Goal: Task Accomplishment & Management: Manage account settings

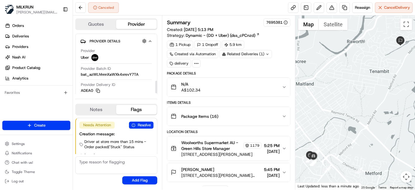
scroll to position [13, 0]
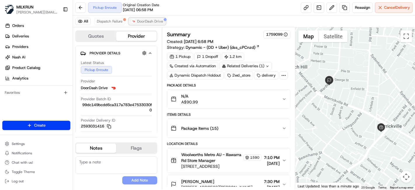
click at [144, 19] on span "DoorDash Drive" at bounding box center [150, 21] width 26 height 5
click at [97, 20] on span "Dispatch Failure" at bounding box center [110, 21] width 26 height 5
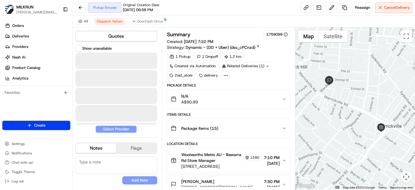
click at [144, 26] on div "All Dispatch Failure DoorDash Drive" at bounding box center [244, 21] width 342 height 12
click at [145, 22] on span "DoorDash Drive" at bounding box center [150, 21] width 26 height 5
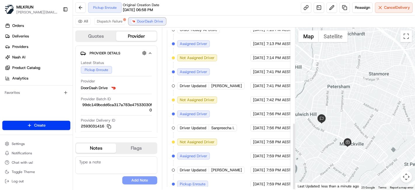
scroll to position [228, 0]
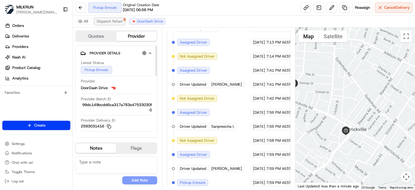
click at [119, 20] on span "Dispatch Failure" at bounding box center [110, 21] width 26 height 5
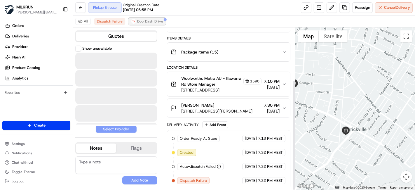
click at [129, 20] on button "DoorDash Drive" at bounding box center [147, 21] width 37 height 7
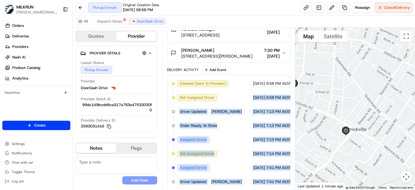
scroll to position [131, 6]
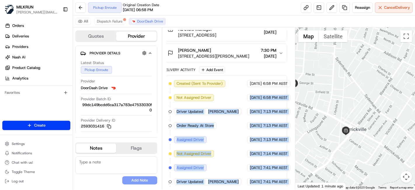
drag, startPoint x: 233, startPoint y: 98, endPoint x: 315, endPoint y: 89, distance: 83.1
click at [322, 90] on div "Quotes Provider Provider Details Hidden ( 1 ) Latest Status Pickup Enroute Prov…" at bounding box center [244, 108] width 342 height 162
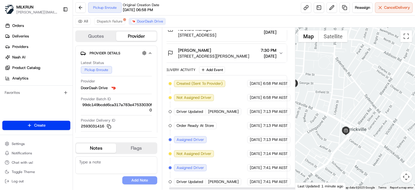
click at [275, 82] on span "6:58 PM AEST" at bounding box center [275, 83] width 25 height 5
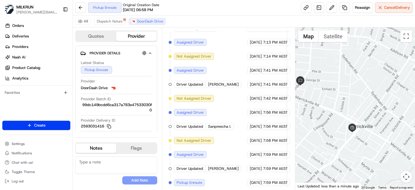
click at [339, 91] on div at bounding box center [355, 108] width 120 height 162
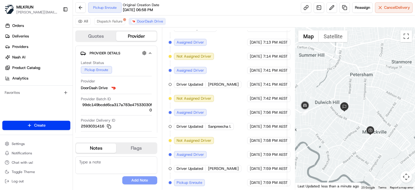
drag, startPoint x: 340, startPoint y: 95, endPoint x: 365, endPoint y: 116, distance: 32.4
click at [365, 116] on div at bounding box center [355, 108] width 120 height 162
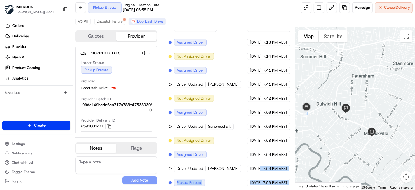
drag, startPoint x: 250, startPoint y: 163, endPoint x: 300, endPoint y: 170, distance: 50.6
click at [300, 170] on div "Quotes Provider Provider Details Hidden ( 1 ) Latest Status Pickup Enroute Prov…" at bounding box center [244, 108] width 342 height 162
click at [260, 180] on span "[DATE]" at bounding box center [256, 182] width 12 height 5
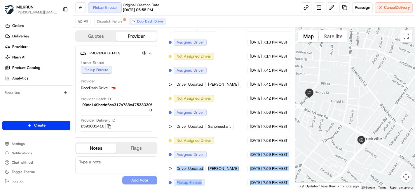
drag, startPoint x: 301, startPoint y: 142, endPoint x: 364, endPoint y: 143, distance: 63.6
click at [364, 143] on div "Quotes Provider Provider Details Hidden ( 1 ) Latest Status Pickup Enroute Prov…" at bounding box center [244, 108] width 342 height 162
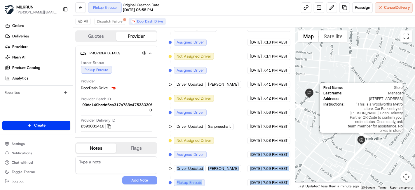
click at [358, 146] on div "First Name : Store Last Name : Manager Address : 258 Illawarra Rd, Marrickville…" at bounding box center [355, 108] width 120 height 162
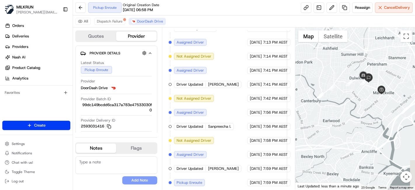
drag, startPoint x: 384, startPoint y: 111, endPoint x: 418, endPoint y: 57, distance: 64.0
click at [415, 57] on html "MILKRUN toman@woolworths.com.au Toggle Sidebar Orders Deliveries Providers Nash…" at bounding box center [207, 95] width 415 height 190
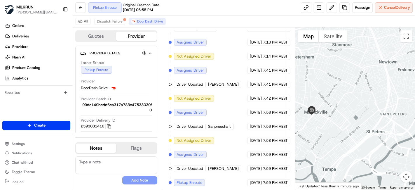
scroll to position [66, 6]
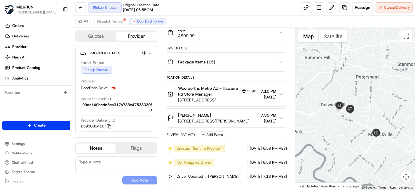
drag, startPoint x: 339, startPoint y: 102, endPoint x: 405, endPoint y: 122, distance: 68.6
click at [405, 122] on div at bounding box center [355, 108] width 120 height 162
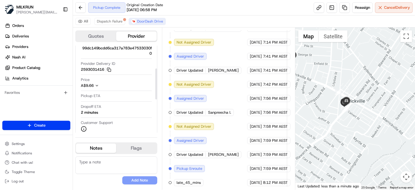
scroll to position [65, 0]
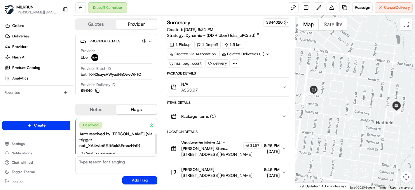
scroll to position [161, 0]
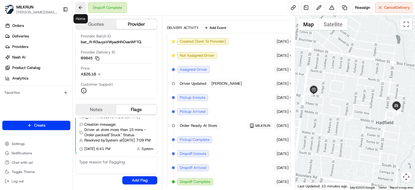
click at [83, 7] on button at bounding box center [80, 7] width 11 height 11
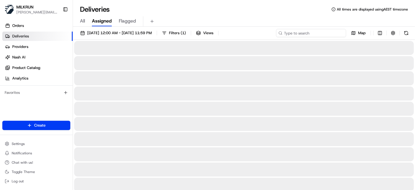
click at [336, 33] on input at bounding box center [311, 33] width 70 height 8
paste input "Elizabeth Williams"
type input "Elizabeth Williams"
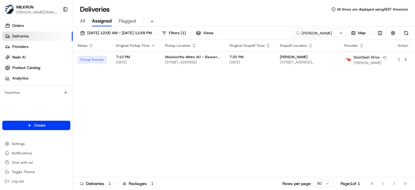
drag, startPoint x: 207, startPoint y: 132, endPoint x: 217, endPoint y: 114, distance: 20.3
click at [207, 132] on div "Status Original Pickup Time Pickup Location Original Dropoff Time Dropoff Locat…" at bounding box center [243, 108] width 341 height 137
click at [141, 33] on span "18/08/2025 12:00 AM - 18/08/2025 11:59 PM" at bounding box center [119, 32] width 64 height 5
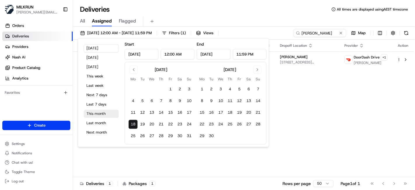
click at [106, 113] on button "This month" at bounding box center [101, 113] width 35 height 8
type input "Aug 1, 2025"
type input "Aug 31, 2025"
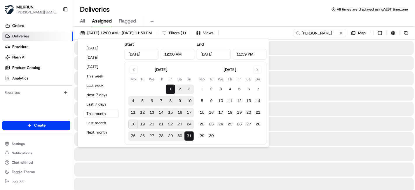
click at [203, 22] on div "All Assigned Flagged" at bounding box center [244, 21] width 342 height 10
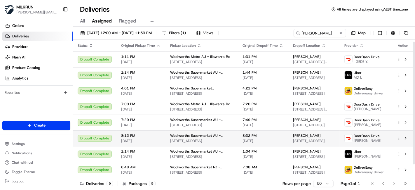
scroll to position [16, 0]
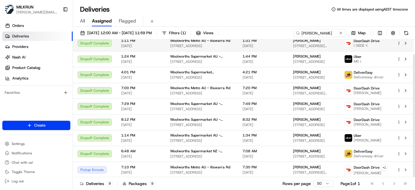
click at [332, 40] on div "Elizabeth Williams" at bounding box center [314, 40] width 42 height 5
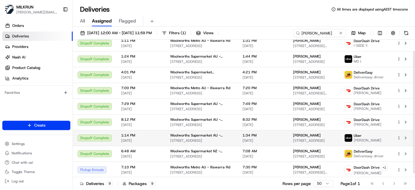
scroll to position [0, 0]
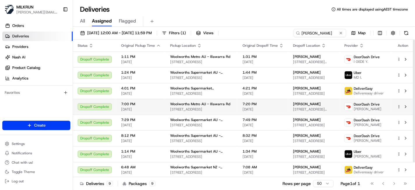
click at [333, 108] on span "150 Wardell Rd, Marrickville, NSW 2204, AU" at bounding box center [314, 109] width 42 height 5
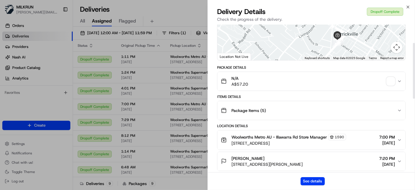
scroll to position [48, 0]
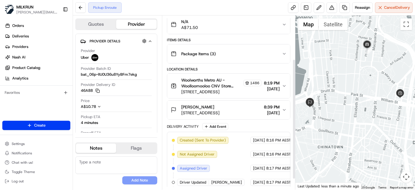
scroll to position [78, 0]
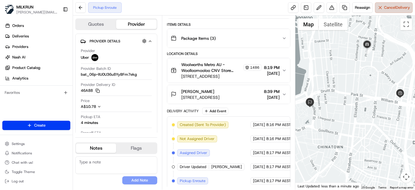
click at [385, 5] on span "Cancel Delivery" at bounding box center [397, 7] width 26 height 5
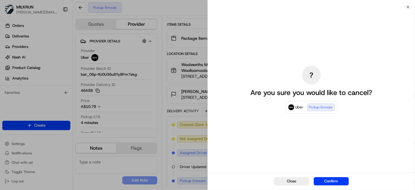
click at [340, 182] on button "Confirm" at bounding box center [331, 181] width 35 height 8
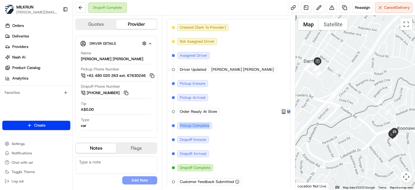
scroll to position [175, 72]
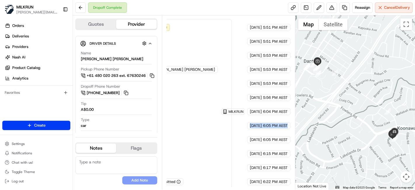
drag, startPoint x: 217, startPoint y: 130, endPoint x: 290, endPoint y: 123, distance: 72.6
click at [227, 123] on div "Created (Sent To Provider) Uber 18/08/2025 5:51 PM AEST Not Assigned Driver Ube…" at bounding box center [170, 104] width 114 height 161
drag, startPoint x: 279, startPoint y: 121, endPoint x: 275, endPoint y: 124, distance: 5.3
click at [279, 123] on span "6:05 PM AEST" at bounding box center [275, 125] width 25 height 5
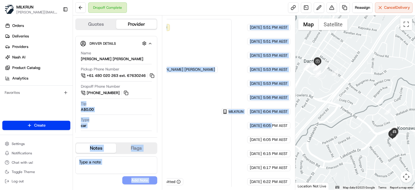
scroll to position [175, 0]
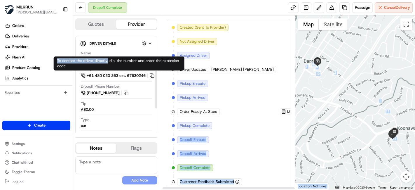
drag, startPoint x: 273, startPoint y: 123, endPoint x: 124, endPoint y: 75, distance: 155.7
click at [107, 63] on body "MILKRUN toman@woolworths.com.au Toggle Sidebar Orders Deliveries Providers Nash…" at bounding box center [207, 95] width 415 height 190
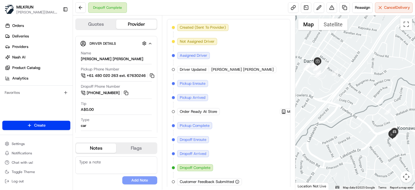
click at [255, 90] on div "Created (Sent To Provider) Uber 18/08/2025 5:51 PM AEST Not Assigned Driver Ube…" at bounding box center [229, 104] width 114 height 161
click at [223, 169] on div "Created (Sent To Provider) Uber 18/08/2025 5:51 PM AEST Not Assigned Driver Ube…" at bounding box center [229, 104] width 114 height 161
click at [269, 136] on div "Created (Sent To Provider) Uber 18/08/2025 5:51 PM AEST Not Assigned Driver Ube…" at bounding box center [229, 104] width 114 height 161
click at [209, 111] on span "Order Ready At Store" at bounding box center [198, 111] width 37 height 5
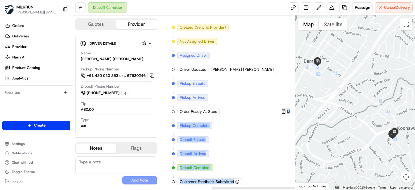
scroll to position [175, 72]
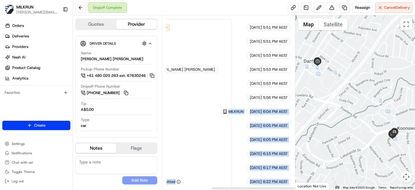
drag, startPoint x: 232, startPoint y: 110, endPoint x: 233, endPoint y: 119, distance: 8.9
click at [294, 95] on div "Summary 1148173 Created: 18/08/2025 5:51 PM Strategy: Dynamic - (DD + Uber) (ds…" at bounding box center [228, 102] width 133 height 174
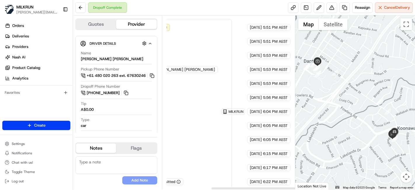
click at [263, 127] on div "Summary 1148173 Created: 18/08/2025 5:51 PM Strategy: Dynamic - (DD + Uber) (ds…" at bounding box center [228, 102] width 123 height 168
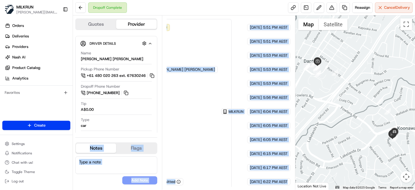
scroll to position [175, 0]
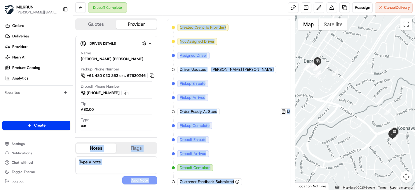
drag, startPoint x: 260, startPoint y: 126, endPoint x: 117, endPoint y: 128, distance: 143.3
click at [117, 128] on div "Quotes Provider Provider Details Hidden ( 3 ) Provider Uber Provider Batch ID b…" at bounding box center [184, 102] width 222 height 174
click at [200, 94] on div "Pickup Arrived" at bounding box center [192, 97] width 31 height 7
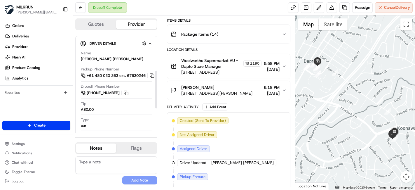
scroll to position [0, 0]
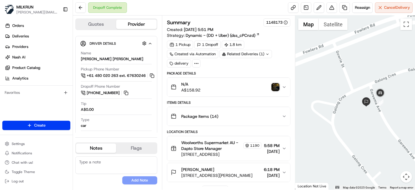
drag, startPoint x: 396, startPoint y: 92, endPoint x: 365, endPoint y: 90, distance: 30.4
click at [369, 90] on div at bounding box center [355, 102] width 120 height 174
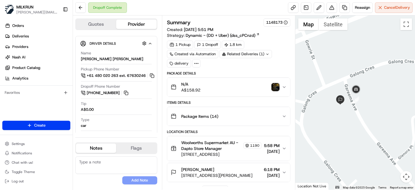
click at [277, 86] on img "button" at bounding box center [275, 87] width 8 height 8
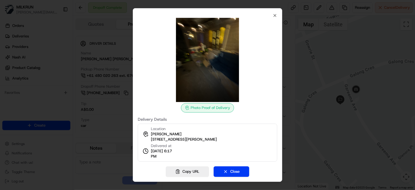
click at [275, 13] on div "Photo Proof of Delivery Delivery Details Location Kobie Dovern 4 Gareema Ave, K…" at bounding box center [207, 94] width 149 height 173
click at [275, 14] on icon "button" at bounding box center [275, 15] width 5 height 5
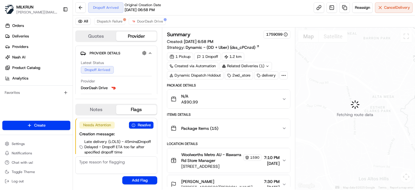
scroll to position [13, 0]
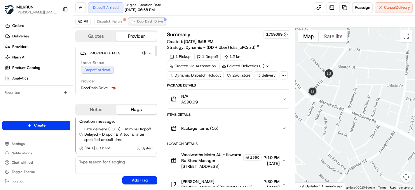
click at [159, 23] on span "DoorDash Drive" at bounding box center [150, 21] width 26 height 5
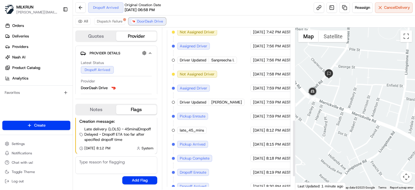
scroll to position [298, 0]
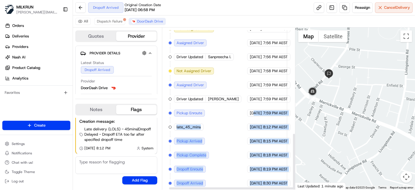
drag, startPoint x: 254, startPoint y: 103, endPoint x: 289, endPoint y: 100, distance: 35.2
click at [289, 100] on div "Summary 1759099 Created: [DATE] 6:58 PM Strategy: Dynamic - (DD + Uber) (dss_cP…" at bounding box center [228, 108] width 123 height 156
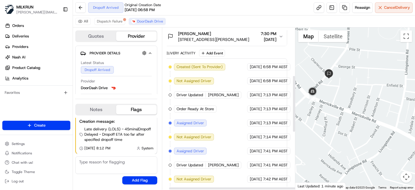
scroll to position [135, 6]
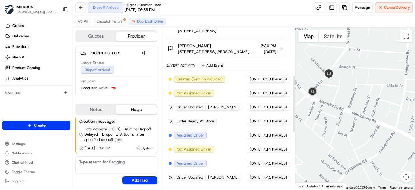
click at [259, 79] on span "[DATE]" at bounding box center [256, 78] width 12 height 5
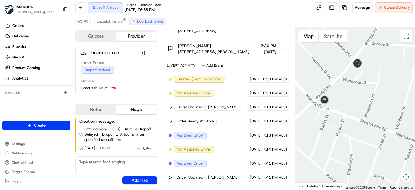
drag, startPoint x: 322, startPoint y: 126, endPoint x: 345, endPoint y: 122, distance: 23.7
click at [345, 122] on div at bounding box center [355, 108] width 120 height 162
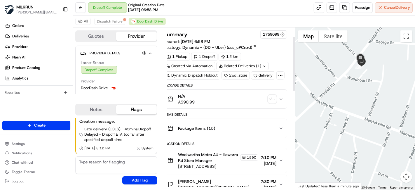
scroll to position [65, 6]
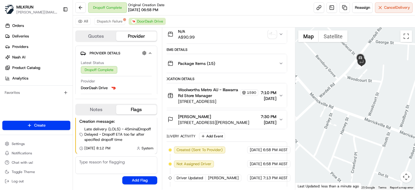
click at [257, 147] on span "[DATE]" at bounding box center [256, 149] width 12 height 5
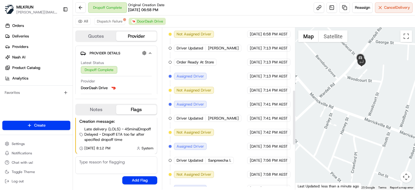
scroll to position [182, 6]
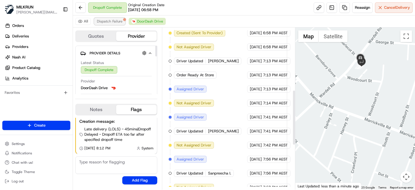
click at [114, 22] on span "Dispatch Failure" at bounding box center [110, 21] width 26 height 5
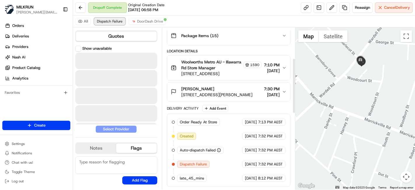
scroll to position [90, 0]
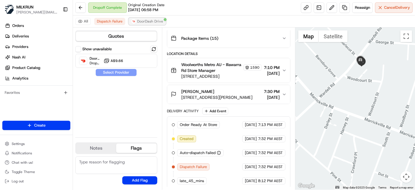
click at [140, 21] on span "DoorDash Drive" at bounding box center [150, 21] width 26 height 5
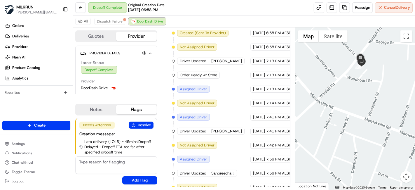
scroll to position [84, 0]
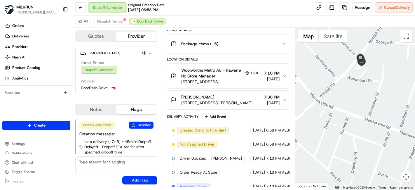
drag, startPoint x: 353, startPoint y: 94, endPoint x: 106, endPoint y: 1, distance: 263.6
click at [353, 94] on div at bounding box center [355, 108] width 120 height 162
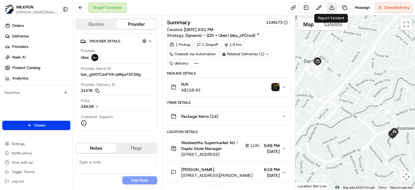
click at [328, 9] on button at bounding box center [332, 7] width 11 height 11
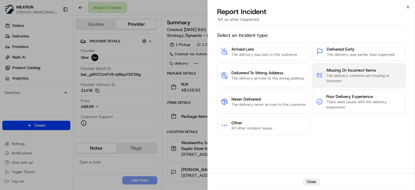
click at [380, 81] on span "The delivery contents are missing or incorrect" at bounding box center [364, 78] width 75 height 11
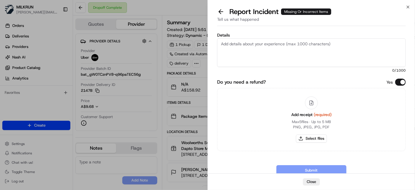
click at [252, 49] on textarea "Details" at bounding box center [311, 52] width 189 height 29
paste textarea "Peters ice cream cake - $15.45 Peters drumsticks dulce de leche 4 pk X2 -$21.00…"
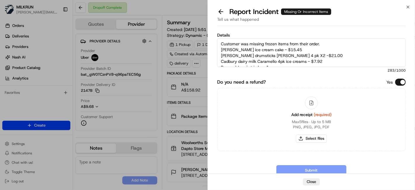
scroll to position [27, 0]
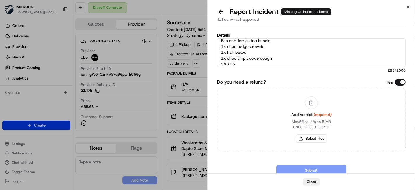
click at [287, 51] on textarea "Customer was missing frozen items from their order. Peters ice cream cake - $15…" at bounding box center [311, 52] width 189 height 29
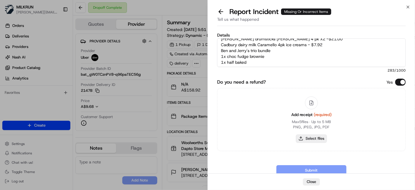
scroll to position [29, 0]
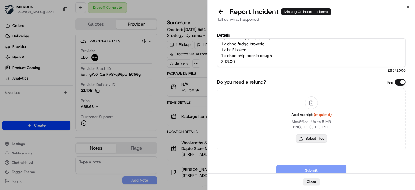
type textarea "Customer was missing frozen items from their order. Peters ice cream cake - $15…"
click at [317, 138] on button "Select files" at bounding box center [311, 138] width 31 height 8
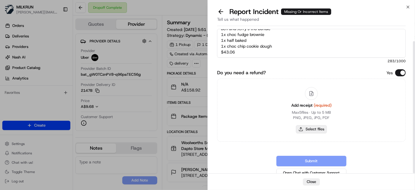
scroll to position [14, 0]
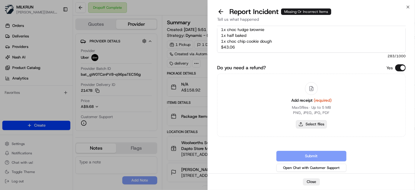
type input "C:\fakepath\Kobiei nvoice.png"
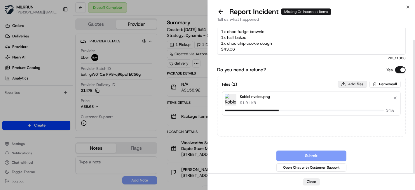
click at [350, 83] on button "Add files" at bounding box center [352, 84] width 29 height 7
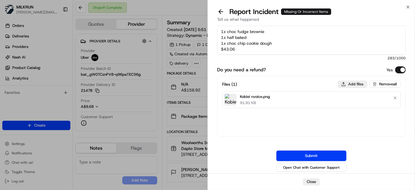
type input "C:\fakepath\kobie invoice 2.png"
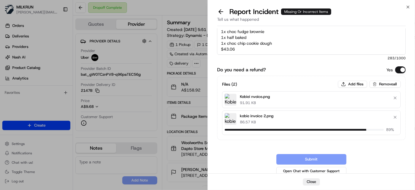
click at [312, 37] on textarea "Customer was missing frozen items from their order. Peters ice cream cake - $15…" at bounding box center [311, 40] width 189 height 29
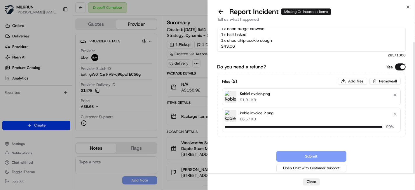
click at [351, 79] on div "Files ( 2 ) Add files Remove all Kobiei nvoice.png 91.91 KB kobie invoice 2.png…" at bounding box center [311, 105] width 189 height 64
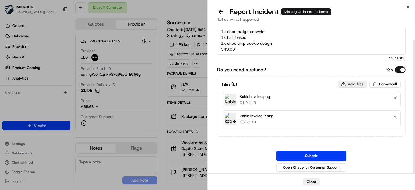
click at [343, 81] on button "Add files" at bounding box center [352, 84] width 29 height 7
type input "C:\fakepath\kobie invoice 1111.png"
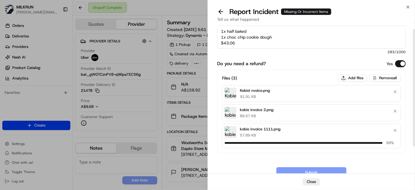
scroll to position [0, 0]
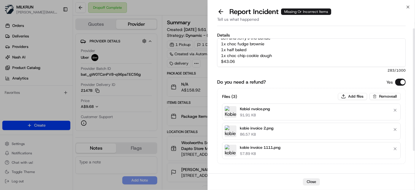
click at [299, 67] on div "Details Customer was missing frozen items from their order. Peters ice cream ca…" at bounding box center [311, 53] width 189 height 40
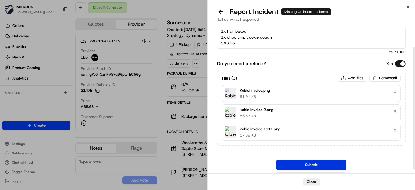
scroll to position [27, 0]
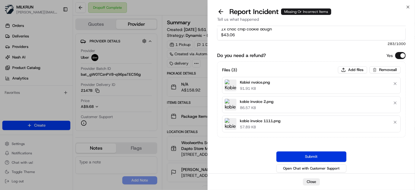
click at [308, 156] on button "Submit" at bounding box center [311, 156] width 70 height 11
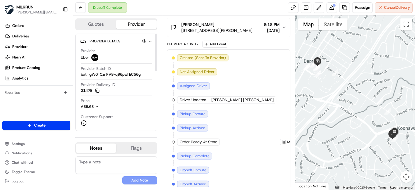
scroll to position [175, 0]
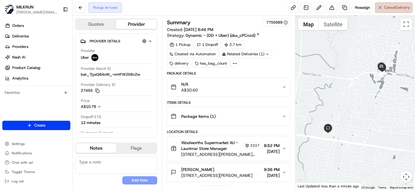
click at [397, 10] on button "Cancel Delivery" at bounding box center [394, 7] width 38 height 11
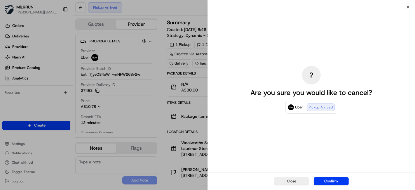
click at [333, 181] on button "Confirm" at bounding box center [331, 181] width 35 height 8
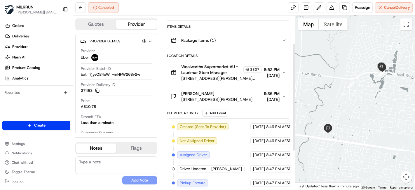
scroll to position [106, 0]
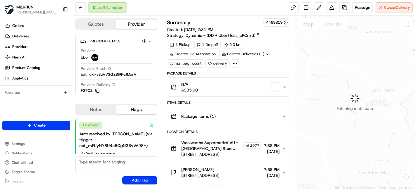
scroll to position [34, 0]
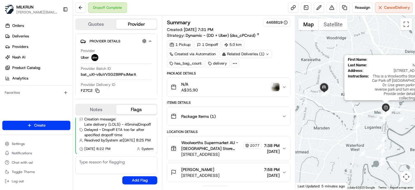
drag, startPoint x: 386, startPoint y: 108, endPoint x: 381, endPoint y: 104, distance: 5.7
click at [386, 108] on img at bounding box center [385, 107] width 9 height 9
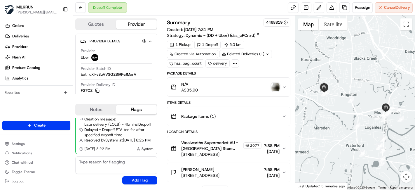
click at [277, 86] on img "button" at bounding box center [275, 87] width 8 height 8
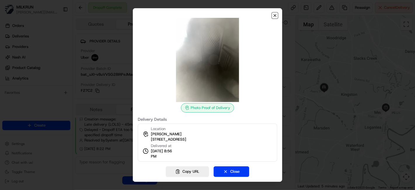
click at [274, 15] on icon "button" at bounding box center [275, 15] width 2 height 2
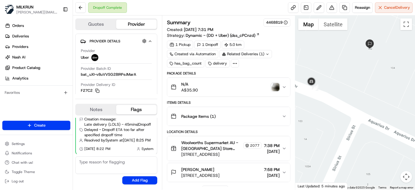
drag, startPoint x: 320, startPoint y: 135, endPoint x: 384, endPoint y: 82, distance: 82.5
click at [385, 83] on div at bounding box center [355, 102] width 120 height 174
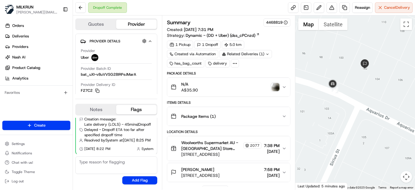
click at [264, 85] on div "N/A A$35.90" at bounding box center [226, 87] width 111 height 12
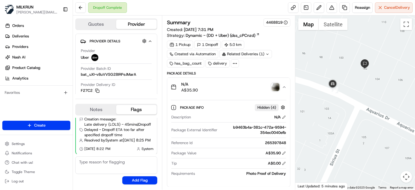
click at [275, 87] on img "button" at bounding box center [275, 87] width 8 height 8
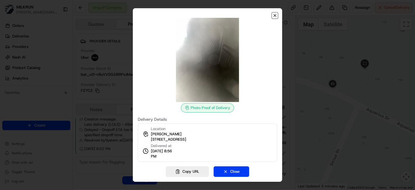
click at [275, 16] on icon "button" at bounding box center [275, 15] width 2 height 2
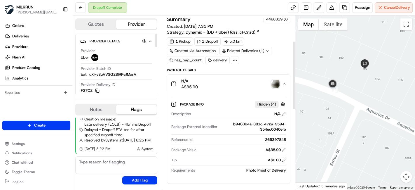
scroll to position [0, 0]
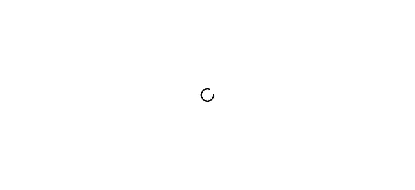
drag, startPoint x: 0, startPoint y: 0, endPoint x: 349, endPoint y: 79, distance: 357.8
click at [373, 88] on div at bounding box center [207, 95] width 415 height 190
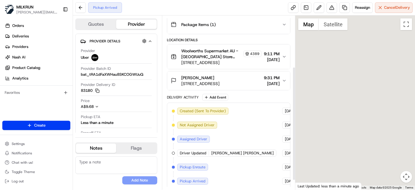
scroll to position [92, 0]
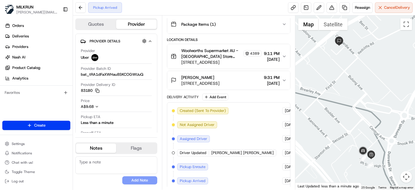
click at [216, 76] on div "[PERSON_NAME]" at bounding box center [200, 77] width 38 height 6
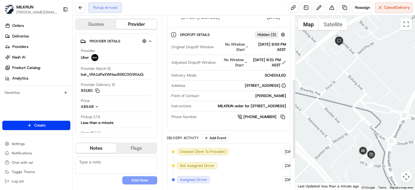
scroll to position [137, 0]
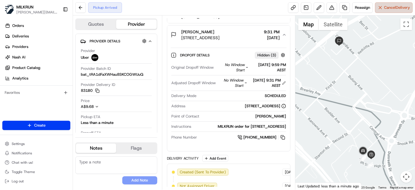
click at [397, 9] on span "Cancel Delivery" at bounding box center [397, 7] width 26 height 5
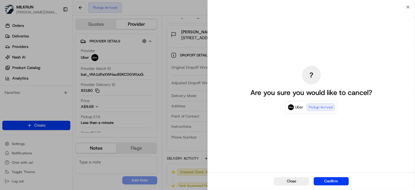
click at [327, 175] on div "Close Confirm" at bounding box center [311, 181] width 207 height 18
click at [329, 177] on button "Confirm" at bounding box center [331, 181] width 35 height 8
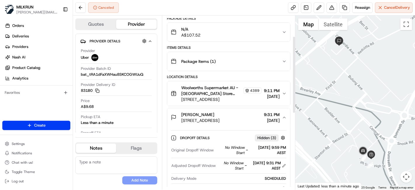
scroll to position [41, 0]
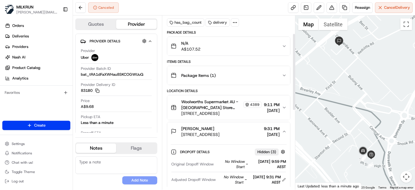
click at [211, 54] on button "N/A A$107.52" at bounding box center [228, 46] width 123 height 19
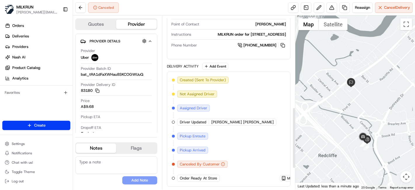
scroll to position [94, 0]
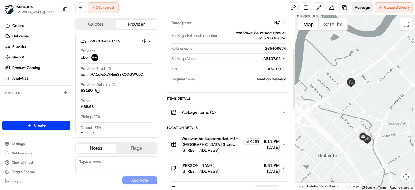
click at [364, 8] on span "Reassign" at bounding box center [362, 7] width 15 height 5
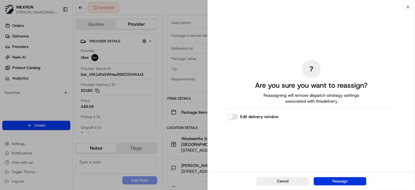
click at [328, 181] on button "Reassign" at bounding box center [340, 181] width 53 height 8
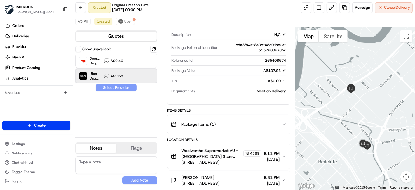
click at [126, 73] on div "Uber Dropoff ETA 24 minutes A$9.68" at bounding box center [116, 76] width 82 height 14
click at [123, 88] on button "Assign Provider" at bounding box center [115, 87] width 41 height 7
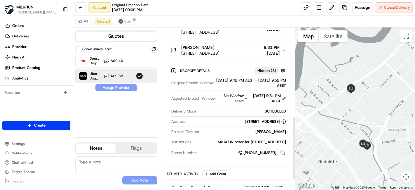
click at [110, 160] on textarea at bounding box center [116, 165] width 82 height 18
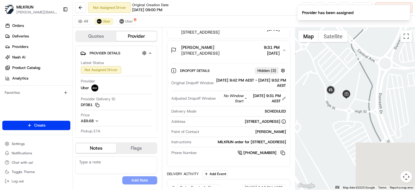
drag, startPoint x: 363, startPoint y: 157, endPoint x: 332, endPoint y: 26, distance: 134.3
click at [332, 26] on div "All Uber Uber Quotes Provider Provider Details Hidden ( 2 ) Latest Status Not A…" at bounding box center [244, 102] width 342 height 174
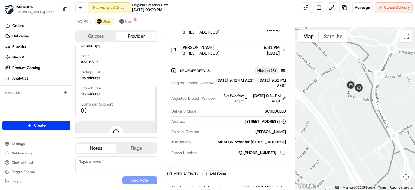
scroll to position [79, 0]
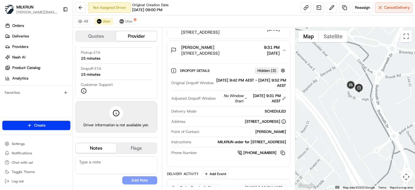
click at [99, 164] on textarea at bounding box center [116, 165] width 82 height 18
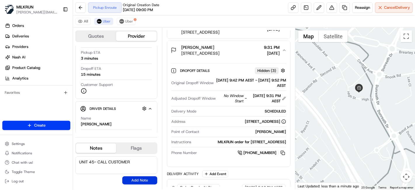
type textarea "UNIT 45- CALL CUSTOMER"
click at [153, 178] on button "Add Note" at bounding box center [139, 180] width 35 height 8
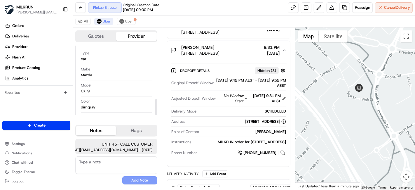
scroll to position [226, 0]
click at [294, 8] on link at bounding box center [293, 7] width 11 height 11
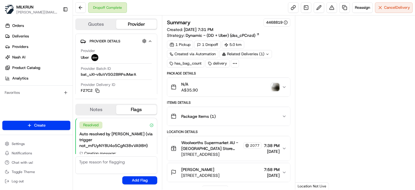
scroll to position [34, 0]
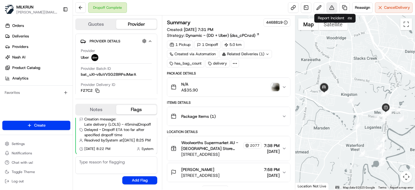
click at [327, 8] on button at bounding box center [332, 7] width 11 height 11
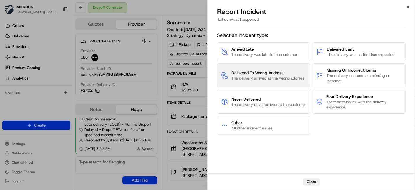
click at [278, 74] on span "Delivered To Wrong Address" at bounding box center [267, 73] width 73 height 6
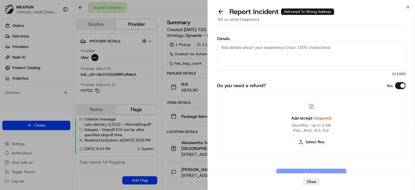
click at [263, 50] on textarea "Details" at bounding box center [311, 56] width 189 height 29
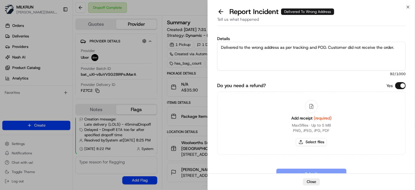
type textarea "Delivered to the wrong address as per tracking and POD. Customer did not receiv…"
click at [309, 146] on div "Add receipt (required) Max 5 files ∙ Up to 5 MB PNG, JPEG, JPG, PDF Select files" at bounding box center [312, 122] width 50 height 53
click at [310, 144] on button "Select files" at bounding box center [311, 142] width 31 height 8
type input "C:\fakepath\richard t invocie.png"
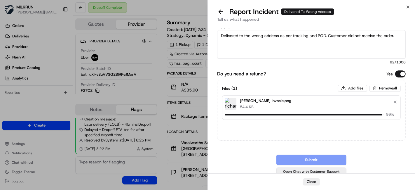
scroll to position [16, 0]
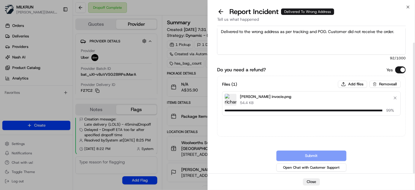
click at [313, 43] on textarea "Delivered to the wrong address as per tracking and POD. Customer did not receiv…" at bounding box center [311, 40] width 189 height 29
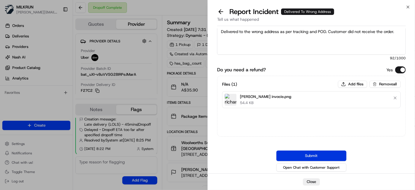
click at [340, 152] on button "Submit" at bounding box center [311, 155] width 70 height 11
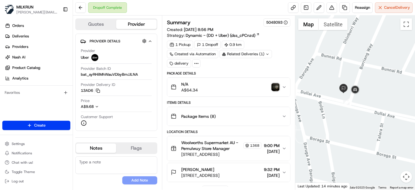
drag, startPoint x: 363, startPoint y: 98, endPoint x: 348, endPoint y: 90, distance: 17.4
click at [368, 95] on div at bounding box center [355, 102] width 120 height 174
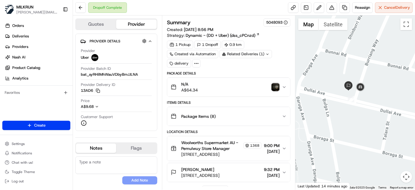
click at [274, 83] on img "button" at bounding box center [275, 87] width 8 height 8
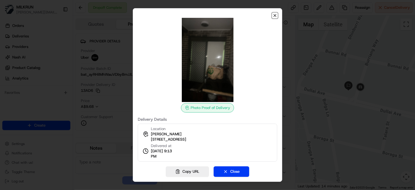
click at [276, 15] on icon "button" at bounding box center [275, 15] width 5 height 5
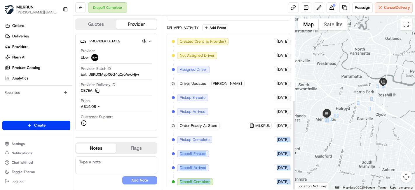
scroll to position [161, 26]
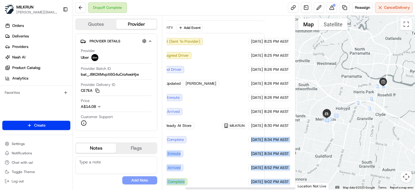
drag, startPoint x: 291, startPoint y: 139, endPoint x: 311, endPoint y: 140, distance: 20.2
click at [311, 140] on div "Quotes Provider Provider Details Hidden ( 3 ) Provider Uber Provider Batch ID b…" at bounding box center [244, 102] width 342 height 174
click at [257, 174] on div "Created (Sent To Provider) Uber 18/08/2025 8:25 PM AEST Not Assigned Driver Ube…" at bounding box center [203, 111] width 114 height 147
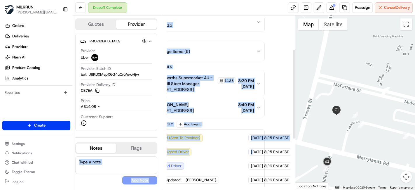
scroll to position [65, 0]
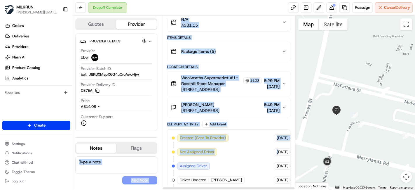
drag, startPoint x: 205, startPoint y: 147, endPoint x: 160, endPoint y: 142, distance: 45.5
click at [160, 142] on div "Quotes Provider Provider Details Hidden ( 3 ) Provider Uber Provider Batch ID b…" at bounding box center [184, 102] width 222 height 174
click at [400, 148] on div at bounding box center [355, 102] width 120 height 174
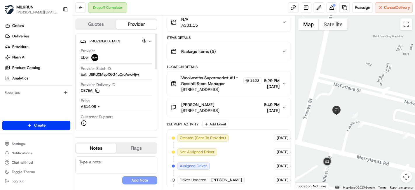
click div "Created (Sent To Provider) Uber 18/08/2025 8:25 PM AEST Not Assigned Driver Ube…"
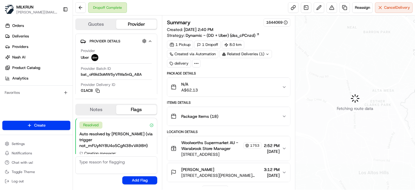
scroll to position [102, 0]
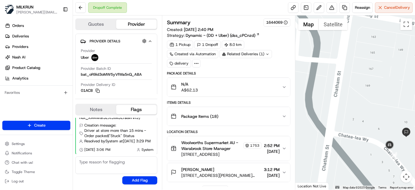
drag, startPoint x: 328, startPoint y: 69, endPoint x: 387, endPoint y: 163, distance: 110.1
click at [388, 163] on div at bounding box center [355, 102] width 120 height 174
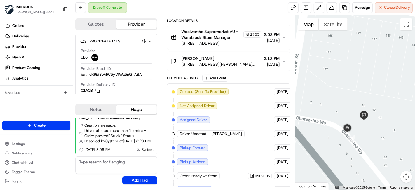
scroll to position [175, 0]
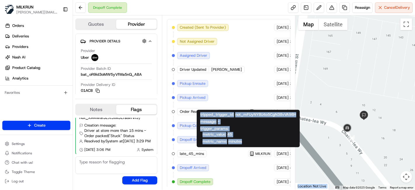
drag, startPoint x: 263, startPoint y: 143, endPoint x: 390, endPoint y: 152, distance: 127.2
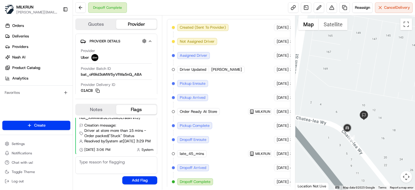
click at [278, 172] on div "Created (Sent To Provider) Uber 18/08/2025 2:40 PM AEST Not Assigned Driver Ube…" at bounding box center [229, 104] width 114 height 161
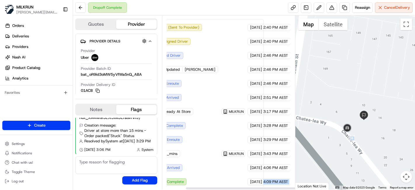
drag, startPoint x: 278, startPoint y: 177, endPoint x: 323, endPoint y: 175, distance: 45.6
click at [323, 175] on div "Quotes Provider Provider Details Hidden ( 3 ) Provider Uber Provider Batch ID b…" at bounding box center [244, 102] width 342 height 174
click at [338, 105] on div at bounding box center [355, 102] width 120 height 174
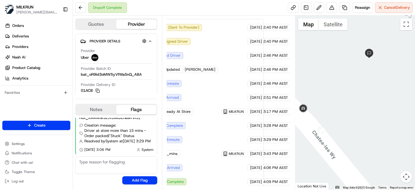
drag, startPoint x: 328, startPoint y: 158, endPoint x: 386, endPoint y: 135, distance: 63.0
click at [395, 139] on div at bounding box center [355, 102] width 120 height 174
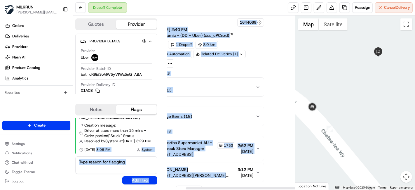
scroll to position [0, 0]
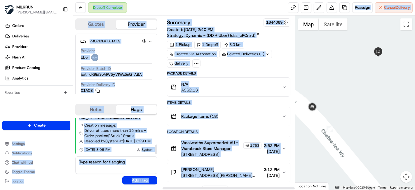
drag, startPoint x: 221, startPoint y: 174, endPoint x: 58, endPoint y: 135, distance: 166.8
click at [58, 135] on div "MILKRUN toman@woolworths.com.au Toggle Sidebar Orders Deliveries Providers Nash…" at bounding box center [207, 95] width 415 height 190
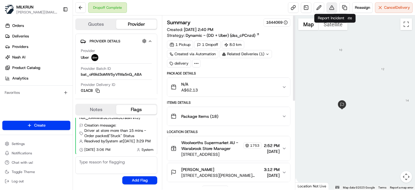
click at [331, 9] on button at bounding box center [332, 7] width 11 height 11
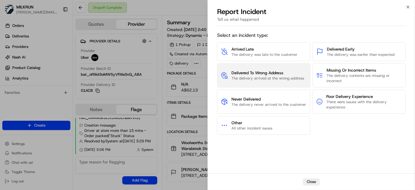
click at [271, 74] on span "Delivered To Wrong Address" at bounding box center [267, 73] width 73 height 6
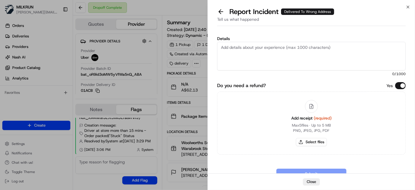
drag, startPoint x: 271, startPoint y: 74, endPoint x: 279, endPoint y: 58, distance: 17.6
click at [278, 58] on textarea "Details" at bounding box center [311, 56] width 189 height 29
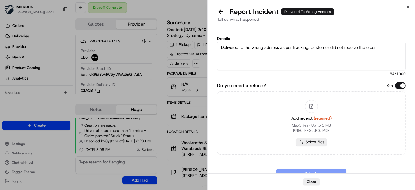
type textarea "Delivered to the wrong address as per tracking. Customer did not receive the or…"
click at [305, 142] on button "Select files" at bounding box center [311, 142] width 31 height 8
type input "C:\fakepath\kjristy t invoice.png"
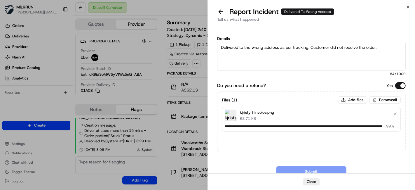
click at [334, 45] on textarea "Delivered to the wrong address as per tracking. Customer did not receive the or…" at bounding box center [311, 56] width 189 height 29
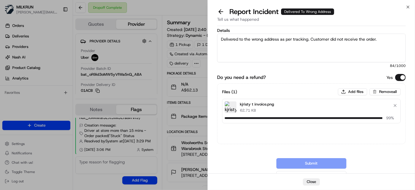
scroll to position [16, 0]
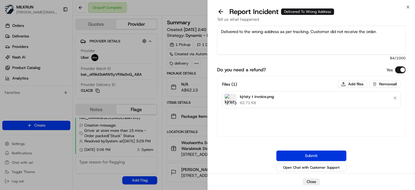
click at [327, 152] on button "Submit" at bounding box center [311, 155] width 70 height 11
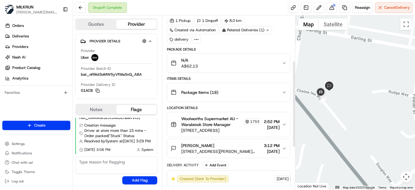
scroll to position [0, 0]
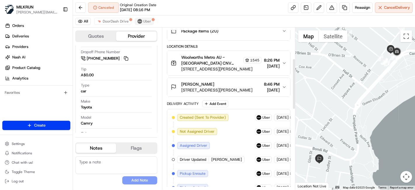
scroll to position [130, 0]
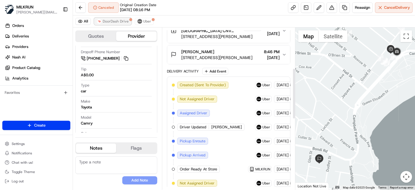
click at [121, 24] on button "DoorDash Drive" at bounding box center [112, 21] width 37 height 7
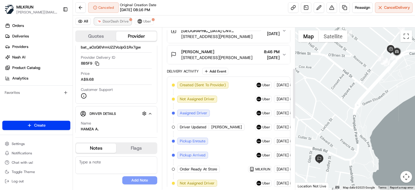
scroll to position [76, 0]
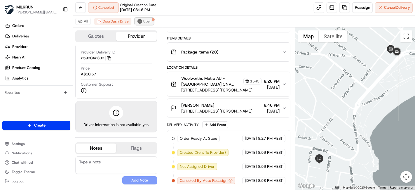
click at [137, 22] on img at bounding box center [139, 21] width 5 height 5
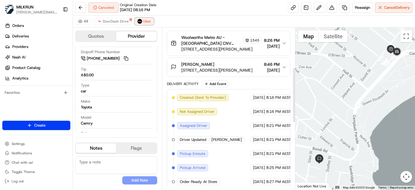
scroll to position [311, 0]
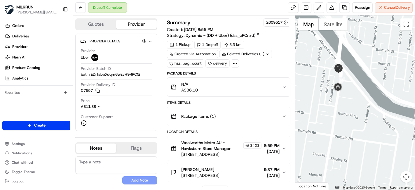
drag, startPoint x: 349, startPoint y: 62, endPoint x: 354, endPoint y: 109, distance: 46.7
click at [354, 109] on div at bounding box center [355, 102] width 120 height 174
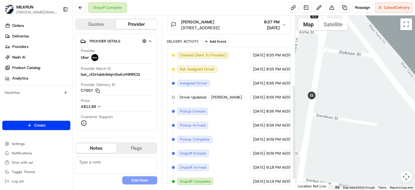
scroll to position [82, 0]
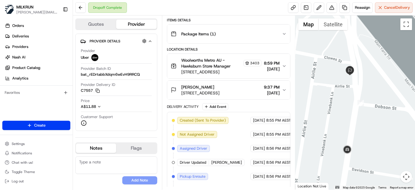
drag, startPoint x: 377, startPoint y: 124, endPoint x: 393, endPoint y: 149, distance: 29.4
click at [393, 149] on div at bounding box center [355, 102] width 120 height 174
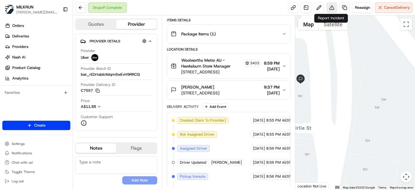
click at [332, 6] on button at bounding box center [332, 7] width 11 height 11
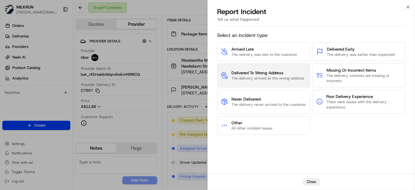
click at [252, 81] on button "Delivered To Wrong Address The delivery arrived at the wrong address" at bounding box center [263, 75] width 93 height 24
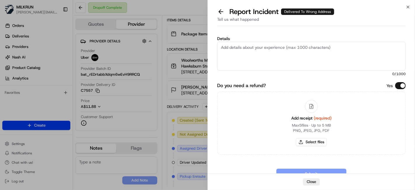
drag, startPoint x: 252, startPoint y: 81, endPoint x: 276, endPoint y: 54, distance: 36.2
click at [272, 57] on textarea "Details" at bounding box center [311, 56] width 189 height 29
type textarea "Delivered to the wrong address as per tracking. Customer did not receive the or…"
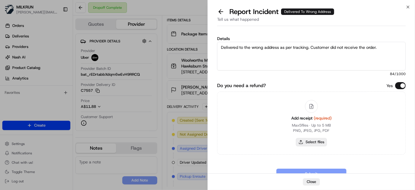
click at [322, 143] on button "Select files" at bounding box center [311, 142] width 31 height 8
type input "C:\fakepath\Marika invoice .png"
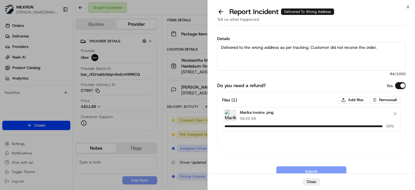
click at [301, 50] on textarea "Delivered to the wrong address as per tracking. Customer did not receive the or…" at bounding box center [311, 56] width 189 height 29
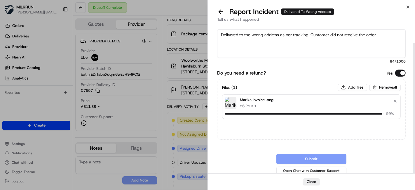
scroll to position [16, 0]
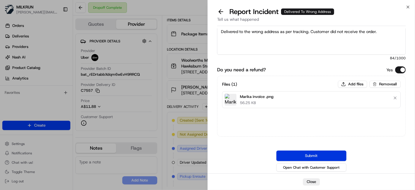
click at [303, 154] on button "Submit" at bounding box center [311, 155] width 70 height 11
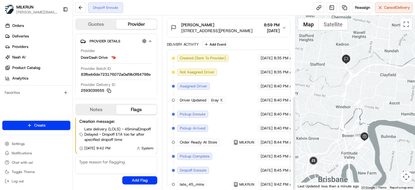
scroll to position [147, 0]
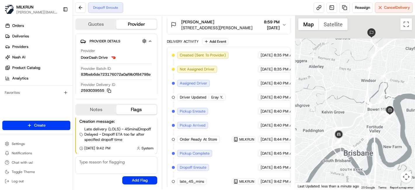
drag, startPoint x: 314, startPoint y: 109, endPoint x: 360, endPoint y: 147, distance: 60.1
click at [360, 147] on div at bounding box center [355, 102] width 120 height 174
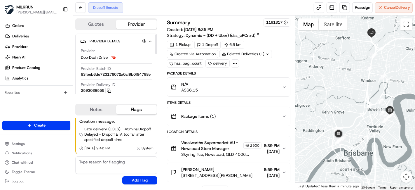
scroll to position [32, 0]
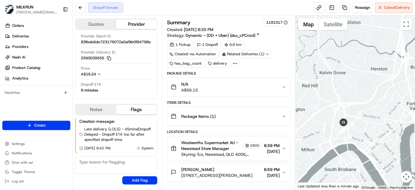
drag, startPoint x: 354, startPoint y: 134, endPoint x: 377, endPoint y: 115, distance: 29.5
click at [377, 115] on div at bounding box center [355, 102] width 120 height 174
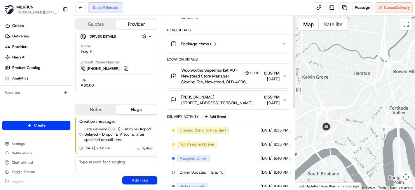
scroll to position [0, 0]
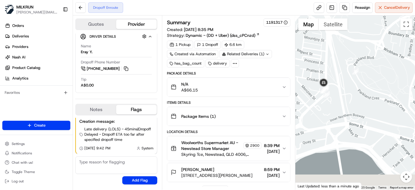
drag, startPoint x: 345, startPoint y: 100, endPoint x: 311, endPoint y: 50, distance: 60.3
click at [311, 50] on div at bounding box center [355, 102] width 120 height 174
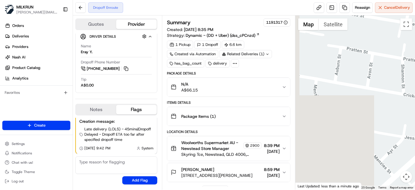
drag, startPoint x: 333, startPoint y: 135, endPoint x: 383, endPoint y: 121, distance: 51.9
click at [415, 115] on div "To navigate, press the arrow keys." at bounding box center [355, 102] width 120 height 174
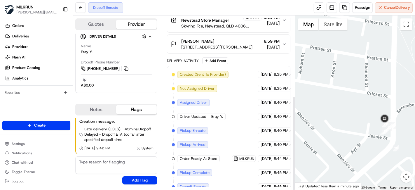
scroll to position [147, 0]
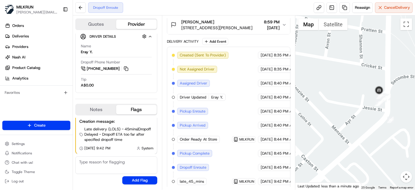
drag, startPoint x: 375, startPoint y: 112, endPoint x: 370, endPoint y: 84, distance: 28.4
click at [370, 84] on div at bounding box center [355, 102] width 120 height 174
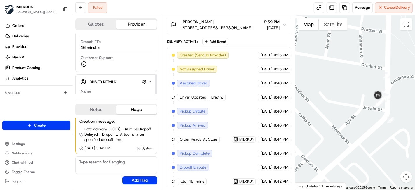
scroll to position [60, 0]
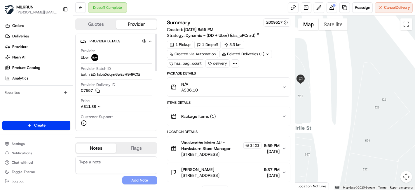
scroll to position [82, 0]
